Goal: Transaction & Acquisition: Purchase product/service

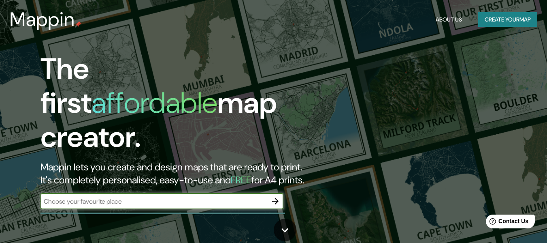
click at [72, 196] on input "text" at bounding box center [154, 200] width 227 height 9
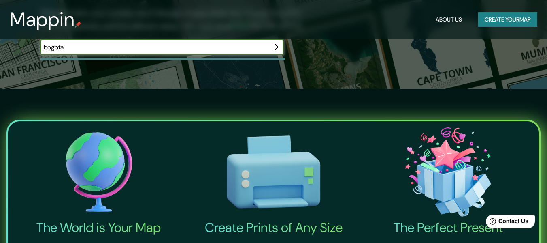
scroll to position [81, 0]
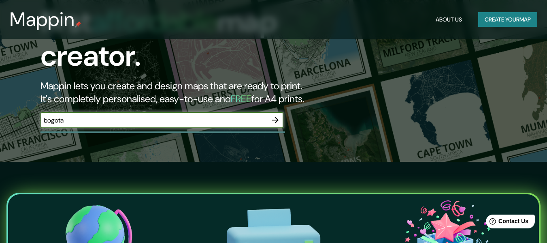
type input "bogota"
click at [276, 115] on icon "button" at bounding box center [276, 120] width 10 height 10
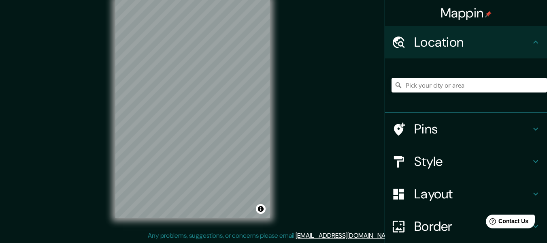
scroll to position [15, 0]
click at [430, 83] on input "Pick your city or area" at bounding box center [470, 85] width 156 height 15
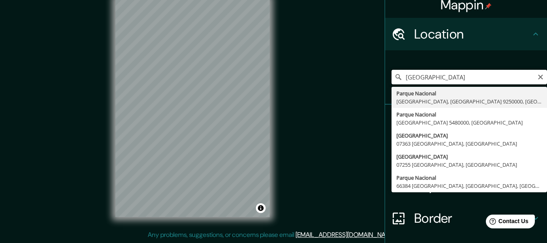
scroll to position [0, 0]
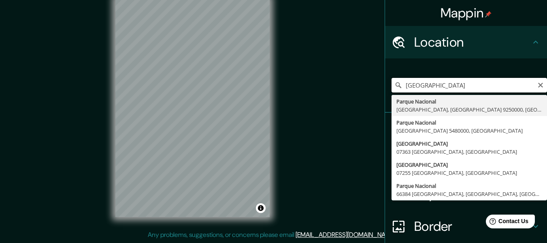
drag, startPoint x: 493, startPoint y: 87, endPoint x: 380, endPoint y: 100, distance: 113.3
click at [385, 100] on div "[GEOGRAPHIC_DATA], [GEOGRAPHIC_DATA] 9250000, [GEOGRAPHIC_DATA] [GEOGRAPHIC_DAT…" at bounding box center [466, 85] width 162 height 54
paste input "Nacional [PERSON_NAME]"
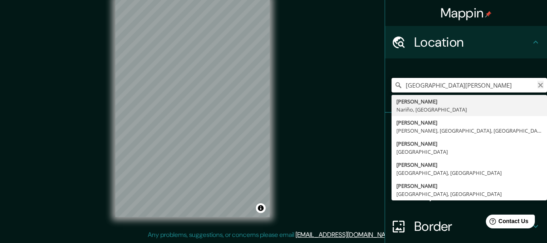
type input "[GEOGRAPHIC_DATA][PERSON_NAME]"
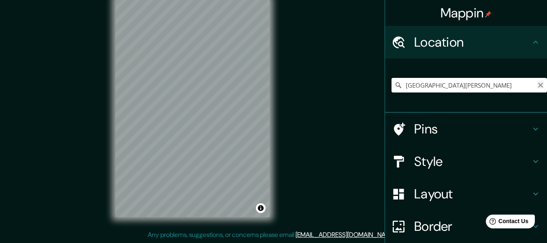
click at [537, 84] on icon "Clear" at bounding box center [540, 85] width 6 height 6
click at [170, 153] on div at bounding box center [170, 154] width 6 height 6
click at [301, 19] on div "Mappin Location [GEOGRAPHIC_DATA], [GEOGRAPHIC_DATA] Pins Style Layout Border C…" at bounding box center [273, 113] width 547 height 257
click at [531, 38] on icon at bounding box center [536, 42] width 10 height 10
click at [482, 83] on input "[GEOGRAPHIC_DATA], [GEOGRAPHIC_DATA]" at bounding box center [470, 85] width 156 height 15
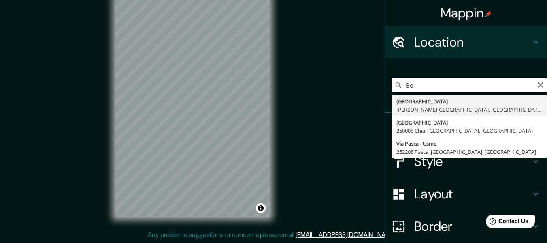
type input "B"
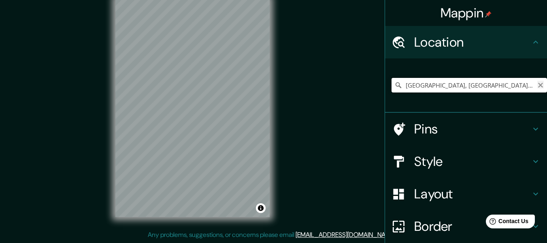
type input "[GEOGRAPHIC_DATA], [GEOGRAPHIC_DATA] - [GEOGRAPHIC_DATA], 0401, [GEOGRAPHIC_DAT…"
click at [537, 83] on icon "Clear" at bounding box center [540, 85] width 6 height 6
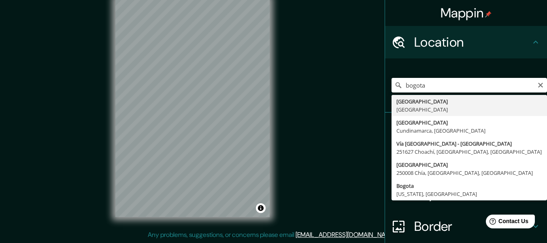
type input "[GEOGRAPHIC_DATA], [GEOGRAPHIC_DATA]"
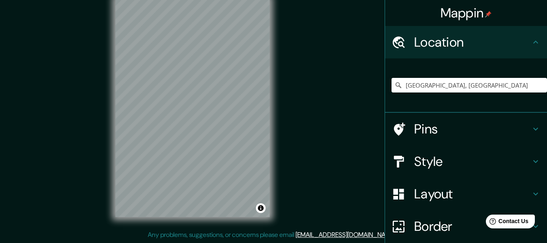
click at [492, 133] on h4 "Pins" at bounding box center [472, 129] width 117 height 16
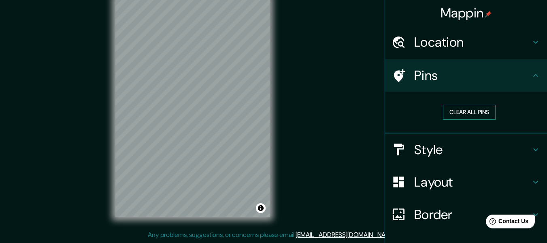
click at [480, 111] on button "Clear all pins" at bounding box center [469, 111] width 53 height 15
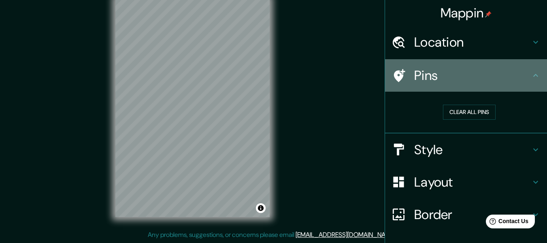
click at [512, 78] on h4 "Pins" at bounding box center [472, 75] width 117 height 16
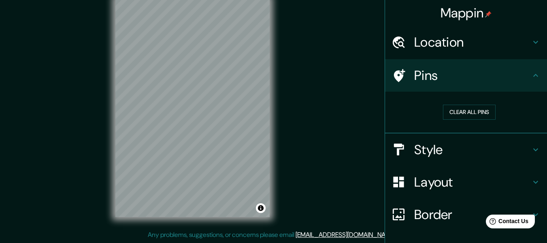
click at [533, 149] on icon at bounding box center [535, 149] width 5 height 3
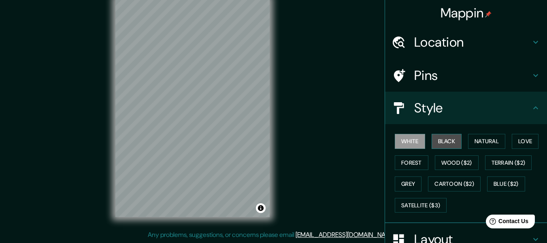
click at [451, 145] on button "Black" at bounding box center [447, 141] width 30 height 15
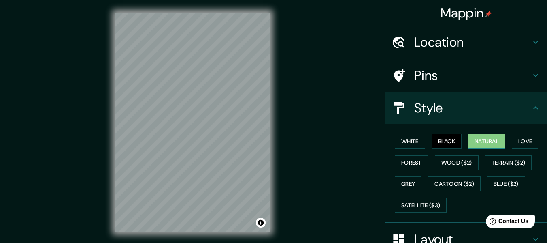
click at [486, 144] on button "Natural" at bounding box center [486, 141] width 37 height 15
click at [421, 158] on button "Forest" at bounding box center [412, 162] width 34 height 15
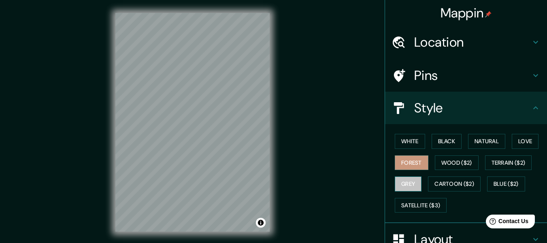
click at [406, 182] on button "Grey" at bounding box center [408, 183] width 27 height 15
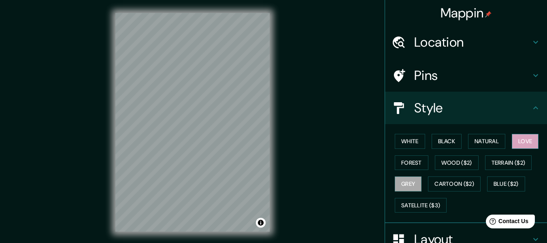
click at [516, 139] on button "Love" at bounding box center [525, 141] width 27 height 15
click at [416, 143] on button "White" at bounding box center [410, 141] width 30 height 15
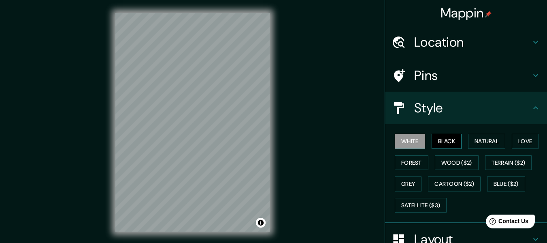
click at [435, 143] on button "Black" at bounding box center [447, 141] width 30 height 15
click at [471, 141] on button "Natural" at bounding box center [486, 141] width 37 height 15
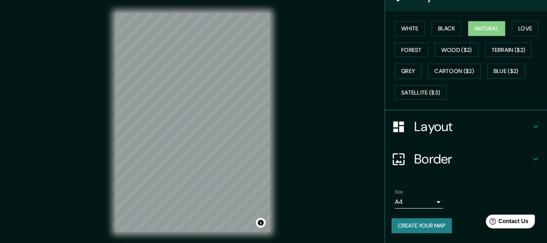
click at [531, 130] on icon at bounding box center [536, 127] width 10 height 10
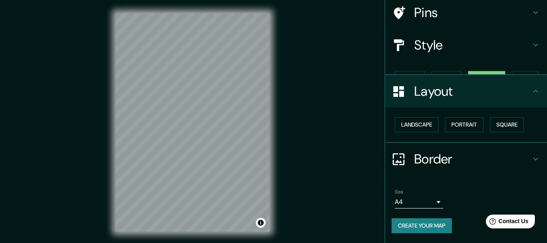
scroll to position [49, 0]
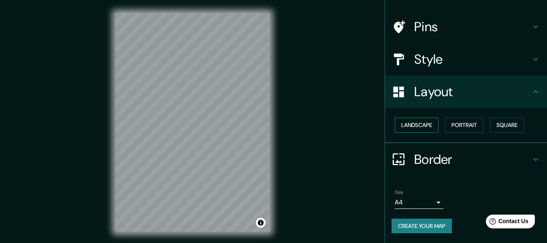
click at [419, 127] on button "Landscape" at bounding box center [417, 124] width 44 height 15
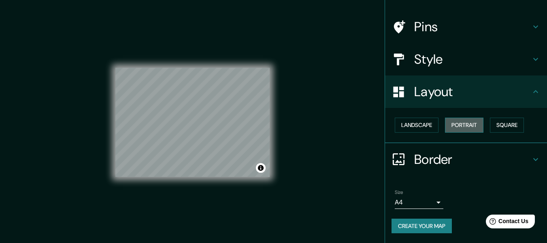
click at [456, 124] on button "Portrait" at bounding box center [464, 124] width 38 height 15
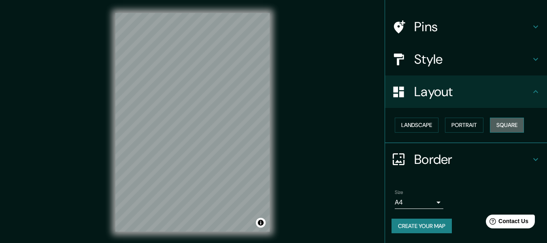
click at [491, 124] on button "Square" at bounding box center [507, 124] width 34 height 15
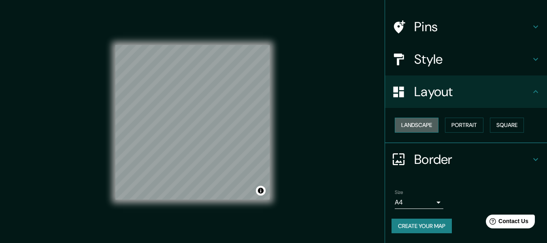
click at [421, 125] on button "Landscape" at bounding box center [417, 124] width 44 height 15
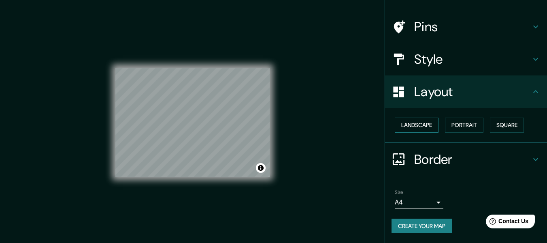
click at [423, 128] on button "Landscape" at bounding box center [417, 124] width 44 height 15
click at [504, 127] on button "Square" at bounding box center [507, 124] width 34 height 15
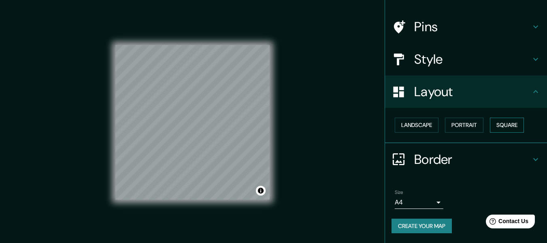
click at [504, 127] on button "Square" at bounding box center [507, 124] width 34 height 15
click at [413, 126] on button "Landscape" at bounding box center [417, 124] width 44 height 15
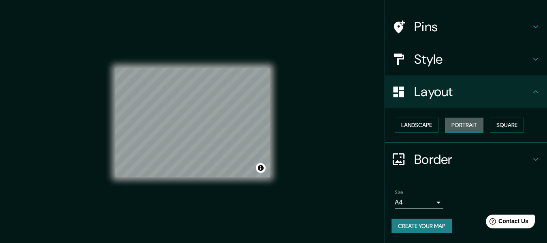
click at [463, 124] on button "Portrait" at bounding box center [464, 124] width 38 height 15
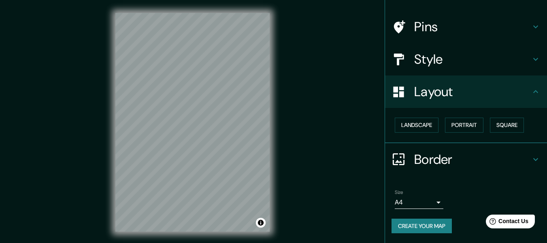
click at [503, 157] on h4 "Border" at bounding box center [472, 159] width 117 height 16
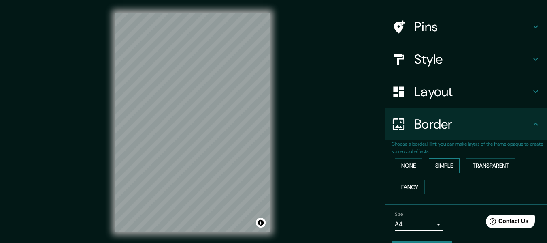
click at [435, 164] on button "Simple" at bounding box center [444, 165] width 31 height 15
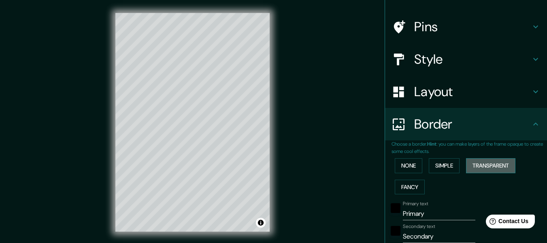
click at [477, 163] on button "Transparent" at bounding box center [490, 165] width 49 height 15
click at [410, 189] on button "Fancy" at bounding box center [410, 186] width 30 height 15
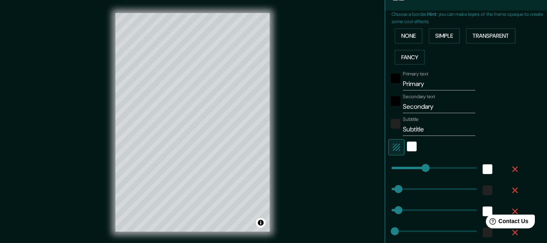
type input "15"
